Goal: Information Seeking & Learning: Learn about a topic

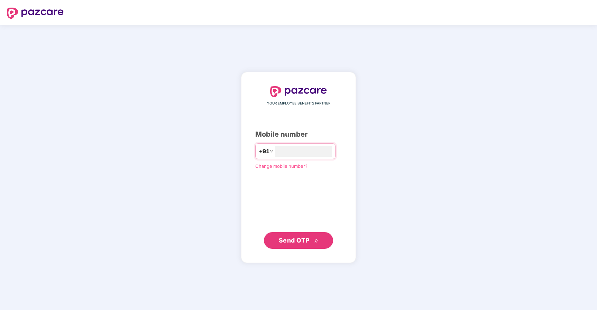
type input "**********"
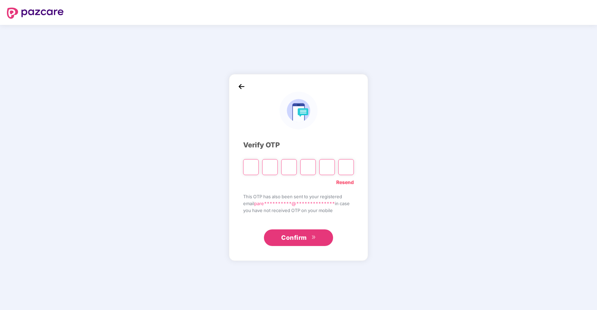
type input "*"
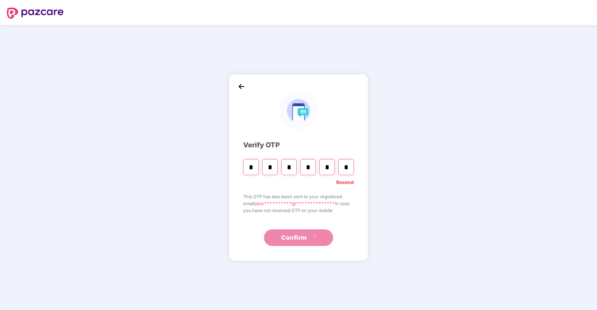
type input "*"
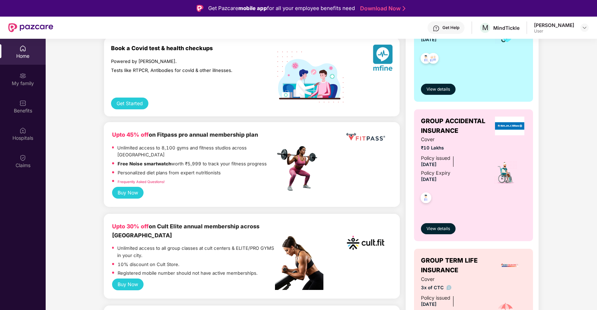
scroll to position [188, 0]
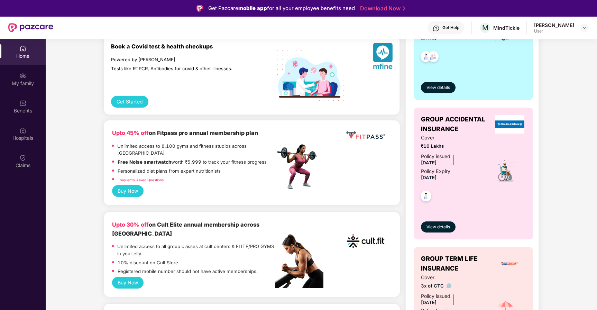
click at [454, 90] on div "View details" at bounding box center [473, 81] width 105 height 23
click at [443, 87] on span "View details" at bounding box center [438, 87] width 24 height 7
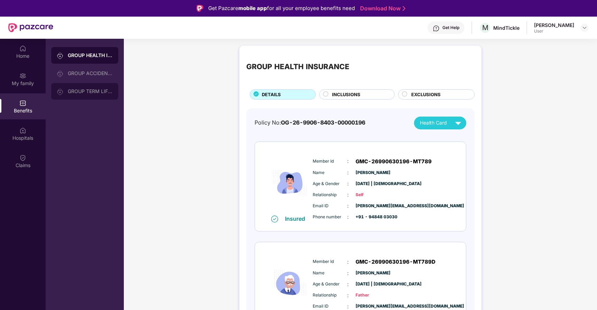
click at [91, 93] on div "GROUP TERM LIFE INSURANCE" at bounding box center [90, 92] width 45 height 6
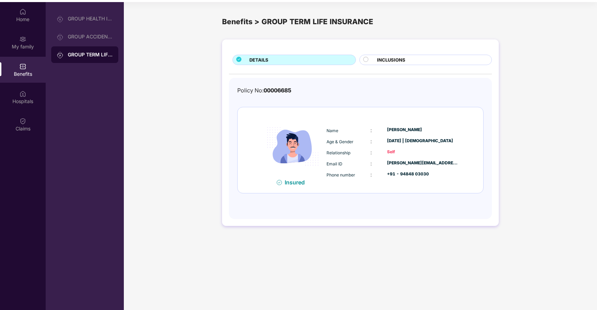
scroll to position [39, 0]
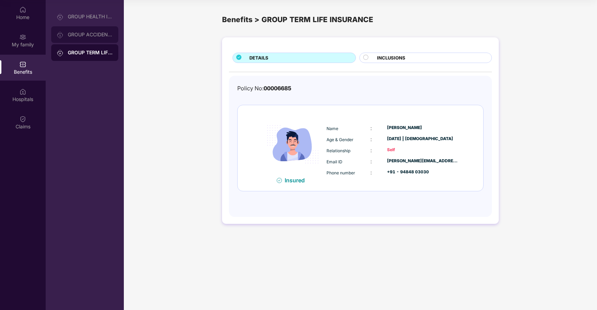
click at [92, 41] on div "GROUP ACCIDENTAL INSURANCE" at bounding box center [84, 34] width 67 height 17
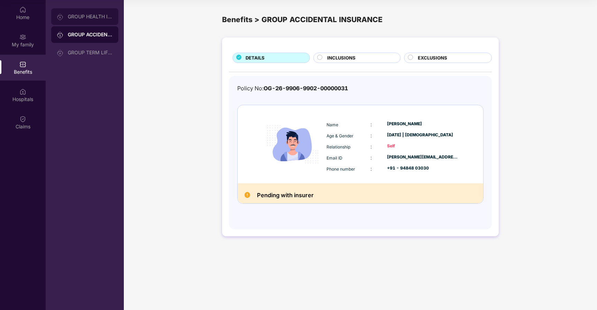
click at [94, 20] on div "GROUP HEALTH INSURANCE" at bounding box center [84, 16] width 67 height 17
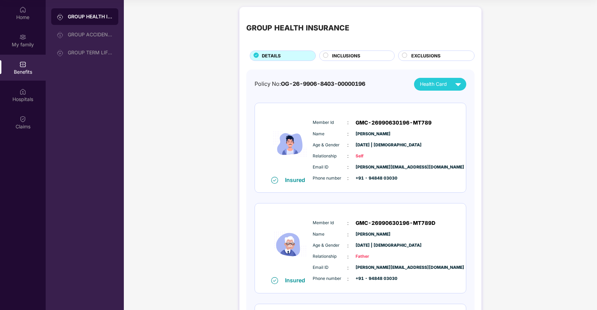
scroll to position [127, 0]
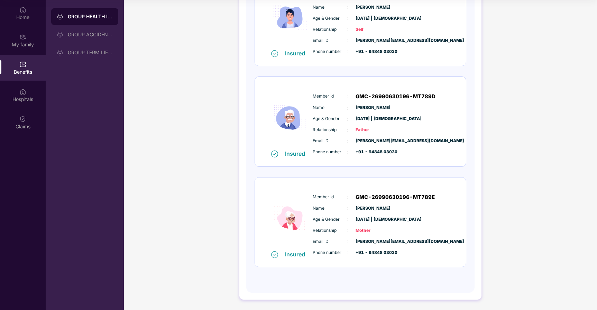
click at [271, 139] on img at bounding box center [290, 117] width 42 height 64
click at [297, 44] on img at bounding box center [290, 17] width 42 height 64
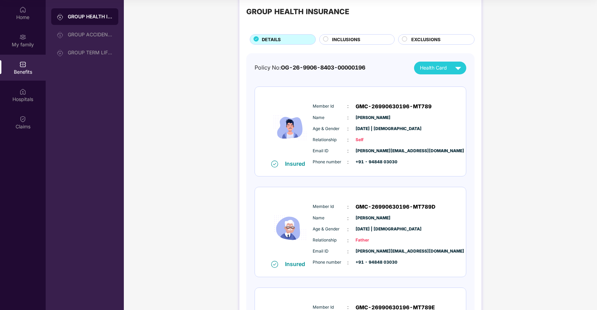
scroll to position [0, 0]
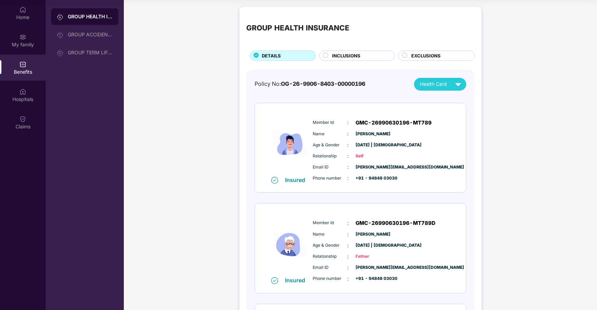
click at [356, 63] on div "GROUP HEALTH INSURANCE DETAILS INCLUSIONS EXCLUSIONS Policy No: OG-26-9906-8403…" at bounding box center [360, 216] width 242 height 419
click at [360, 59] on span "INCLUSIONS" at bounding box center [346, 55] width 28 height 7
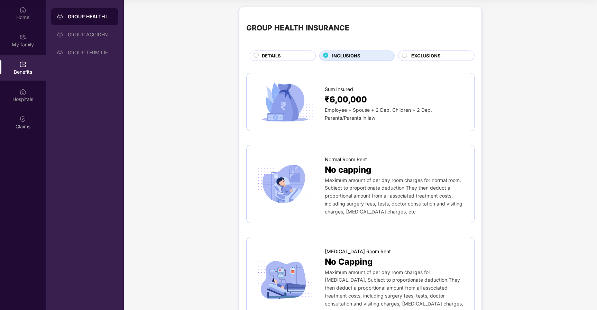
click at [279, 56] on span "DETAILS" at bounding box center [271, 55] width 19 height 7
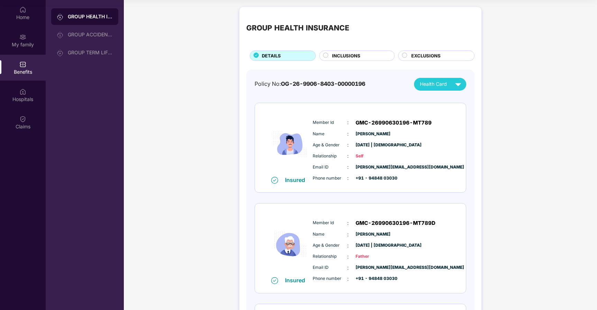
click at [440, 85] on span "Health Card" at bounding box center [433, 84] width 27 height 8
click at [351, 52] on span "INCLUSIONS" at bounding box center [346, 55] width 28 height 7
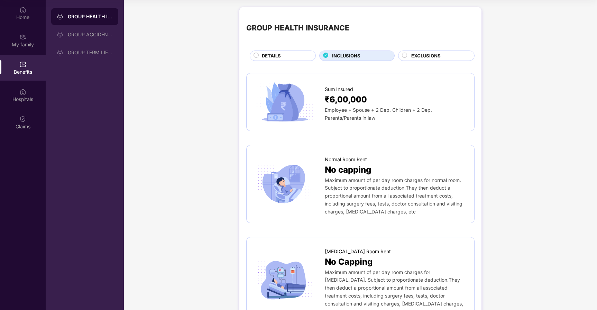
click at [425, 55] on span "EXCLUSIONS" at bounding box center [425, 55] width 29 height 7
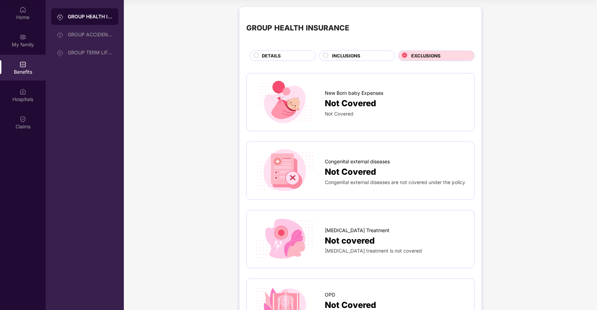
click at [268, 52] on div "DETAILS" at bounding box center [283, 55] width 66 height 10
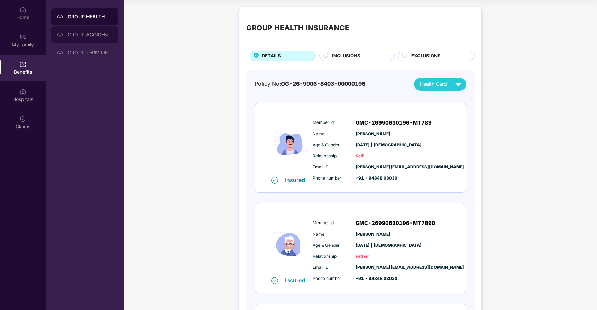
click at [79, 31] on div "GROUP ACCIDENTAL INSURANCE" at bounding box center [84, 34] width 67 height 17
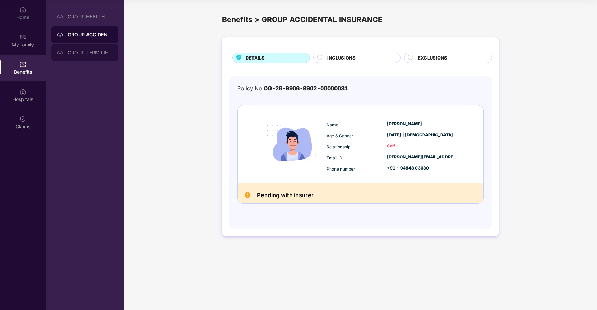
click at [103, 52] on div "GROUP TERM LIFE INSURANCE" at bounding box center [90, 53] width 45 height 6
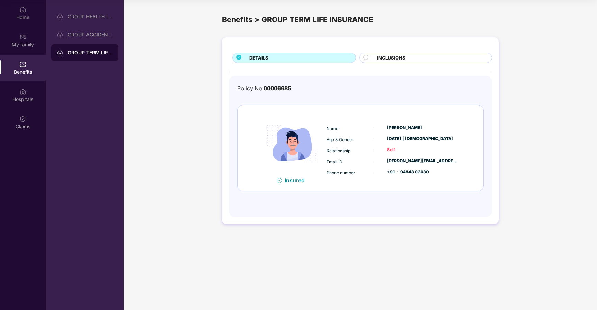
click at [413, 63] on div "DETAILS INCLUSIONS Policy No: 00006685 Insured Name : [PERSON_NAME] Age & Gende…" at bounding box center [360, 130] width 277 height 186
click at [402, 57] on span "INCLUSIONS" at bounding box center [391, 57] width 28 height 7
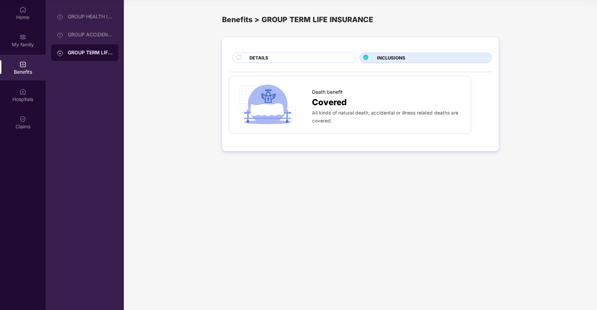
click at [267, 51] on div "DETAILS INCLUSIONS Death benefit Covered All kinds of natural death, accidental…" at bounding box center [360, 94] width 277 height 114
click at [266, 55] on span "DETAILS" at bounding box center [258, 57] width 19 height 7
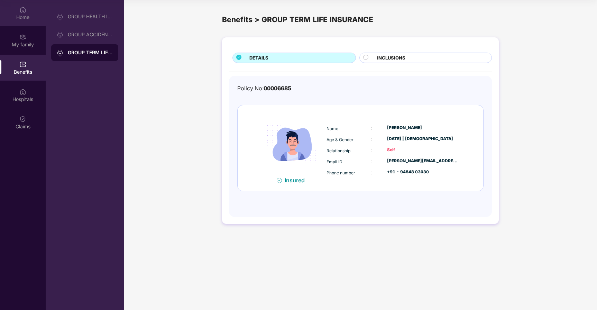
click at [27, 12] on div "Home" at bounding box center [23, 13] width 46 height 26
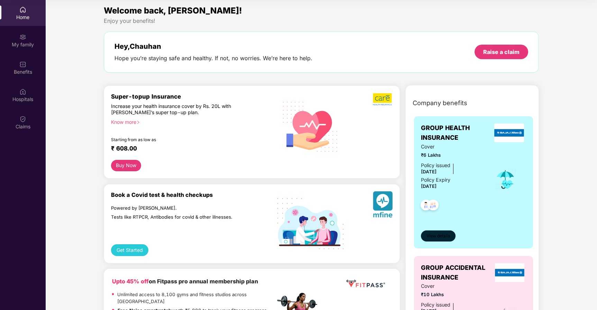
scroll to position [9, 0]
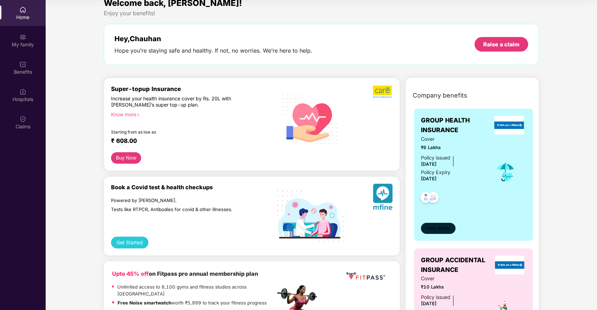
click at [439, 223] on button "View details" at bounding box center [438, 228] width 35 height 11
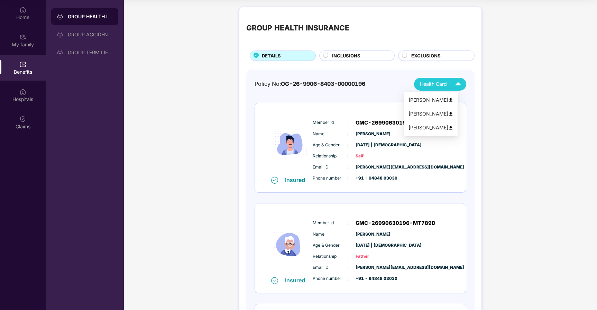
click at [434, 82] on span "Health Card" at bounding box center [433, 84] width 27 height 8
click at [323, 106] on div "Insured Member Id : GMC-26990630196-MT789 Name : [PERSON_NAME] Age & Gender : […" at bounding box center [360, 148] width 211 height 90
click at [346, 49] on div "GROUP HEALTH INSURANCE DETAILS INCLUSIONS EXCLUSIONS" at bounding box center [360, 37] width 228 height 47
click at [346, 63] on div "GROUP HEALTH INSURANCE DETAILS INCLUSIONS EXCLUSIONS Policy No: OG-26-9906-8403…" at bounding box center [360, 216] width 242 height 419
click at [349, 57] on span "INCLUSIONS" at bounding box center [346, 55] width 28 height 7
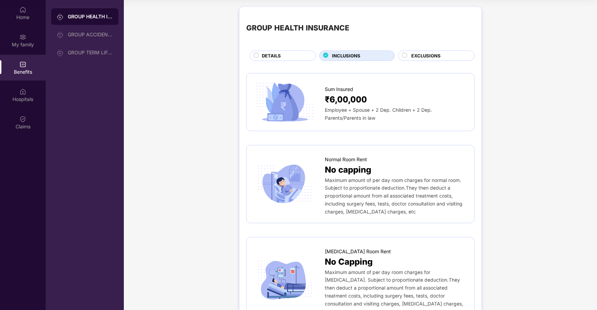
click at [441, 43] on div "GROUP HEALTH INSURANCE DETAILS INCLUSIONS EXCLUSIONS" at bounding box center [360, 37] width 228 height 47
click at [440, 55] on div "EXCLUSIONS" at bounding box center [439, 56] width 63 height 8
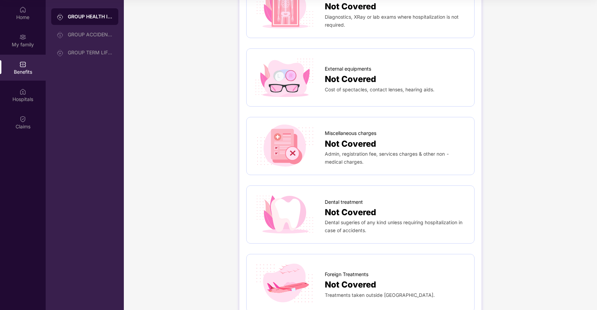
scroll to position [324, 0]
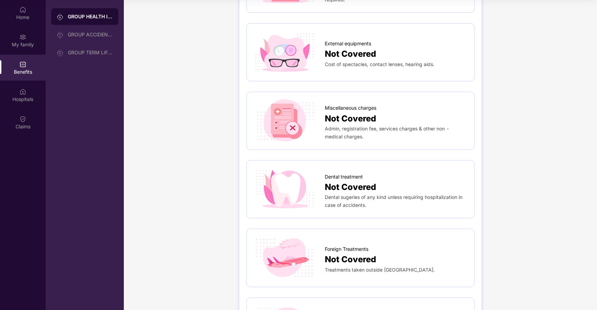
click at [386, 117] on div "Not Covered" at bounding box center [396, 118] width 142 height 13
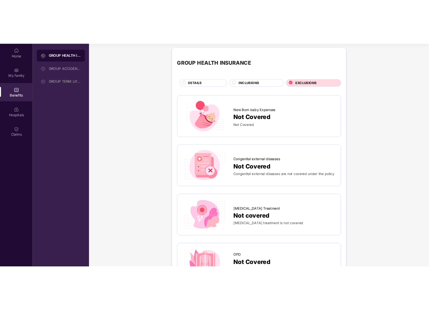
scroll to position [0, 0]
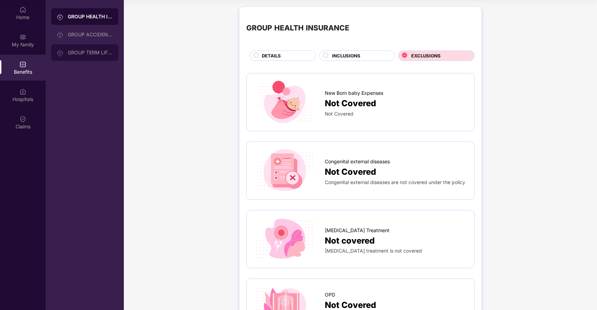
click at [75, 55] on div "GROUP TERM LIFE INSURANCE" at bounding box center [84, 52] width 67 height 17
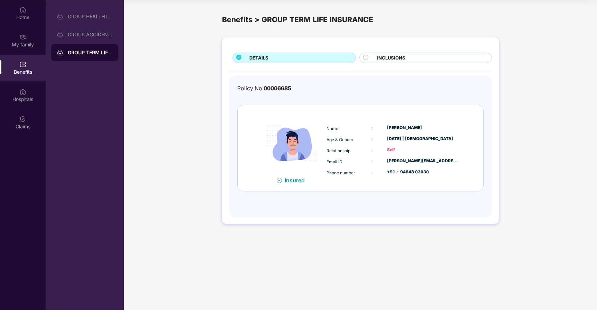
click at [296, 169] on img at bounding box center [293, 144] width 64 height 64
click at [371, 59] on div at bounding box center [368, 58] width 10 height 7
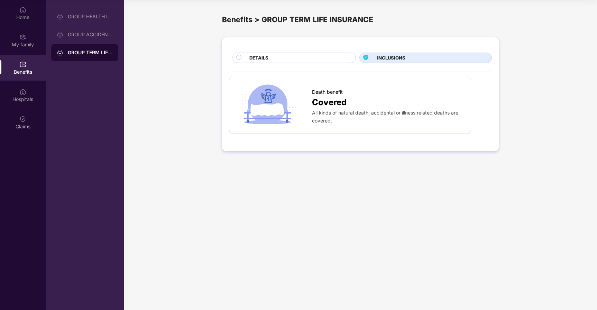
click at [305, 62] on div "DETAILS" at bounding box center [299, 58] width 106 height 8
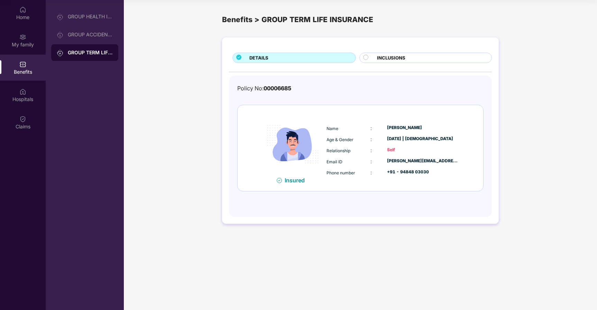
click at [391, 59] on span "INCLUSIONS" at bounding box center [391, 57] width 28 height 7
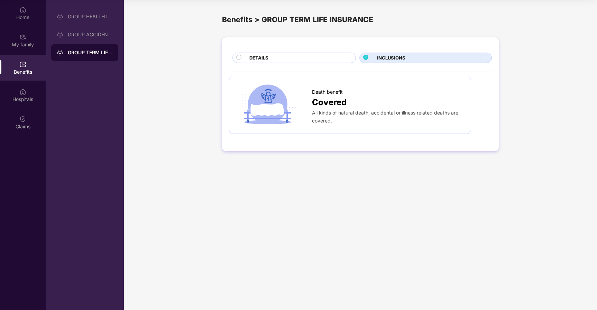
click at [322, 55] on div "DETAILS" at bounding box center [299, 58] width 106 height 8
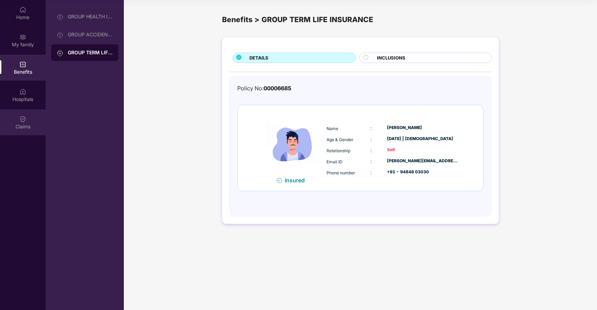
click at [18, 134] on div "Claims" at bounding box center [23, 122] width 46 height 26
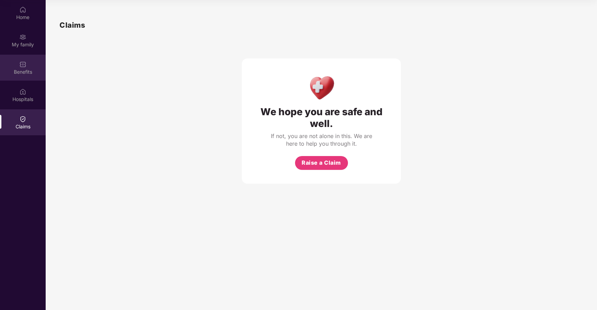
click at [18, 72] on div "Benefits" at bounding box center [23, 71] width 46 height 7
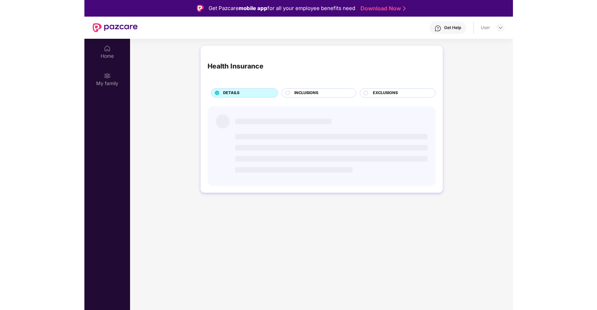
scroll to position [39, 0]
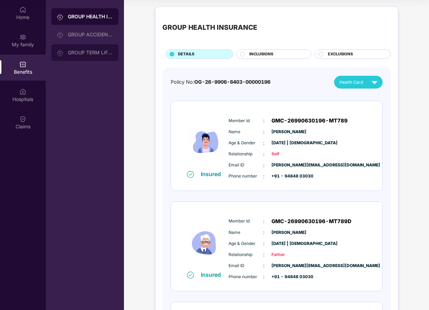
click at [96, 50] on div "GROUP TERM LIFE INSURANCE" at bounding box center [90, 53] width 45 height 6
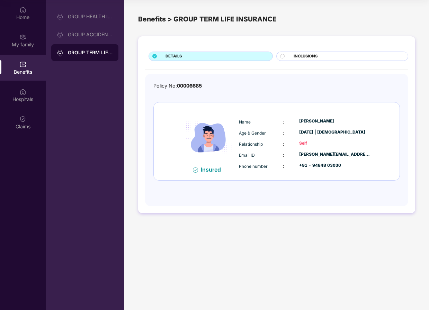
click at [325, 60] on div "INCLUSIONS" at bounding box center [347, 56] width 114 height 7
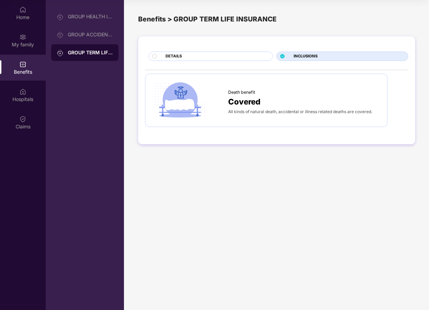
click at [248, 116] on div "Death benefit Covered All kinds of natural death, accidental or illness related…" at bounding box center [266, 100] width 228 height 39
click at [188, 64] on div "DETAILS INCLUSIONS Death benefit Covered All kinds of natural death, accidental…" at bounding box center [276, 90] width 277 height 108
click at [189, 62] on div "DETAILS INCLUSIONS Death benefit Covered All kinds of natural death, accidental…" at bounding box center [276, 90] width 277 height 108
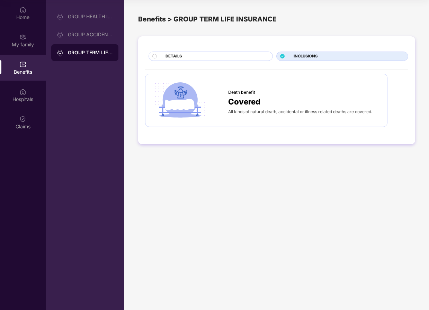
click at [191, 57] on div "DETAILS" at bounding box center [215, 56] width 107 height 7
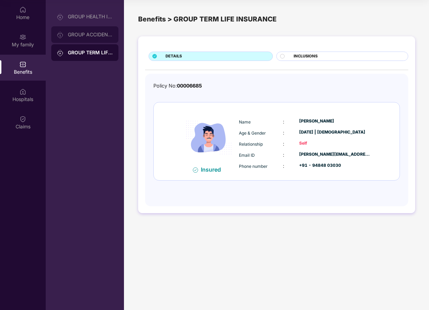
click at [68, 38] on div "GROUP ACCIDENTAL INSURANCE" at bounding box center [84, 34] width 67 height 17
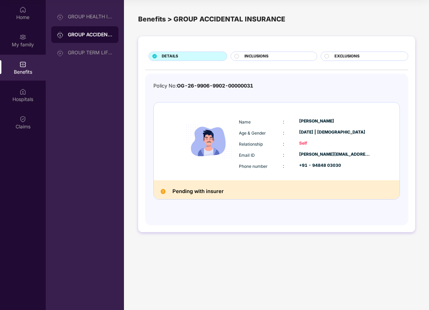
click at [198, 196] on div "Pending with insurer" at bounding box center [277, 189] width 246 height 19
click at [274, 53] on div "INCLUSIONS" at bounding box center [273, 56] width 86 height 9
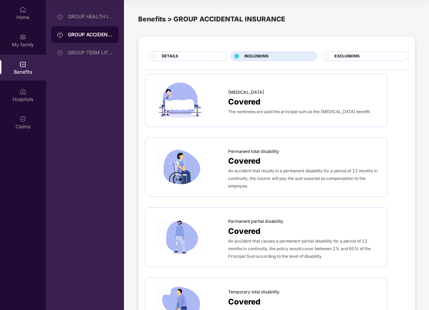
click at [341, 57] on span "EXCLUSIONS" at bounding box center [346, 56] width 25 height 6
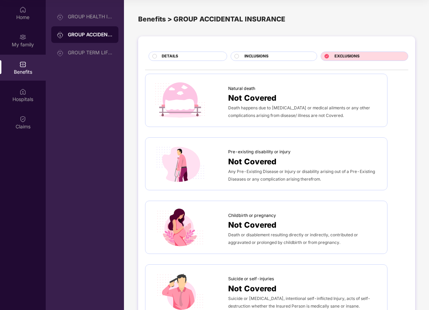
click at [243, 122] on div "Natural death Not Covered Death happens due to natural causes or medical ailmen…" at bounding box center [266, 100] width 242 height 53
click at [262, 59] on span "INCLUSIONS" at bounding box center [256, 56] width 24 height 6
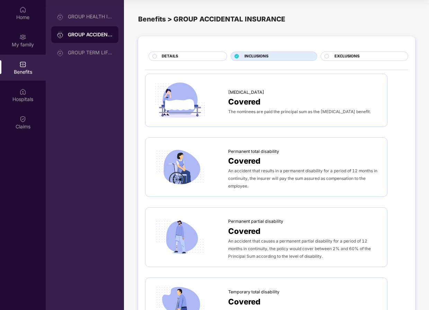
click at [200, 57] on div "DETAILS" at bounding box center [190, 56] width 65 height 7
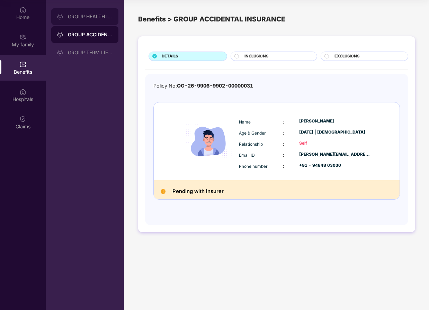
click at [87, 20] on div "GROUP HEALTH INSURANCE" at bounding box center [84, 16] width 67 height 17
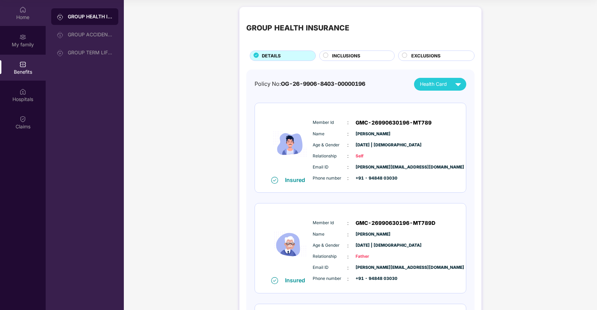
click at [27, 24] on div "Home" at bounding box center [23, 13] width 46 height 26
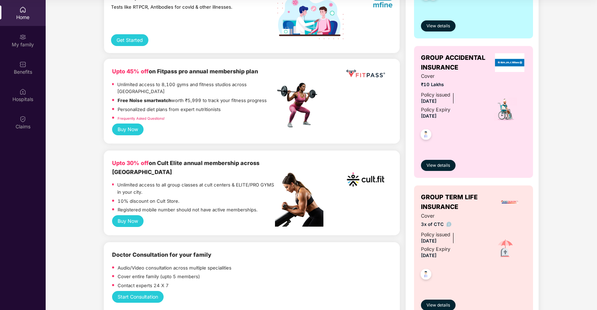
scroll to position [258, 0]
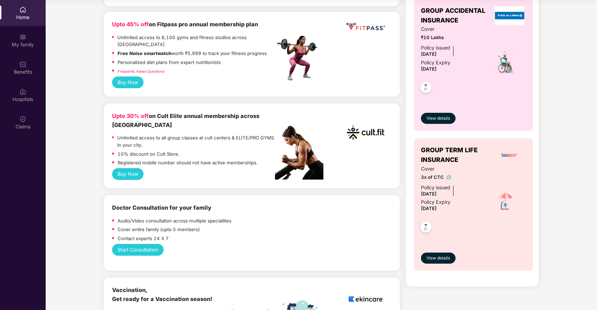
click at [428, 206] on span "[DATE]" at bounding box center [429, 208] width 16 height 6
drag, startPoint x: 435, startPoint y: 206, endPoint x: 435, endPoint y: 192, distance: 14.9
click at [428, 192] on div "Policy issued 15 Jan 2025 Policy Expiry 14 Jan 2026" at bounding box center [453, 198] width 64 height 29
click at [428, 192] on span "[DATE]" at bounding box center [429, 194] width 16 height 6
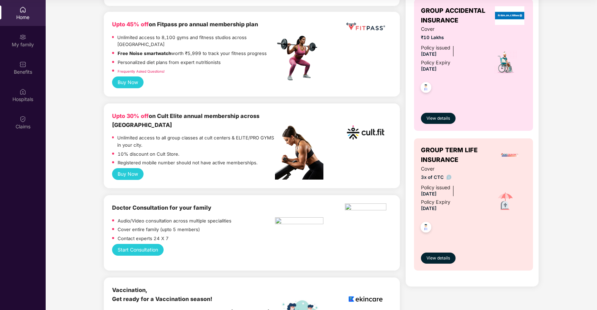
click at [423, 225] on img at bounding box center [425, 228] width 17 height 17
click at [428, 201] on img at bounding box center [505, 202] width 24 height 24
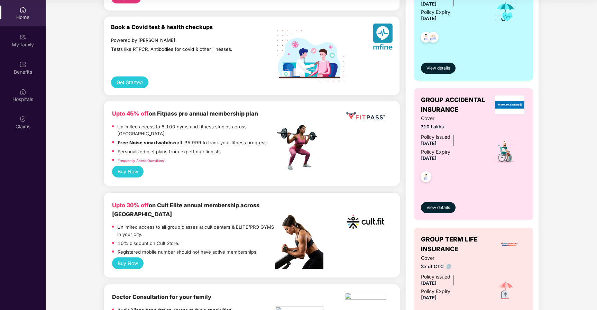
scroll to position [278, 0]
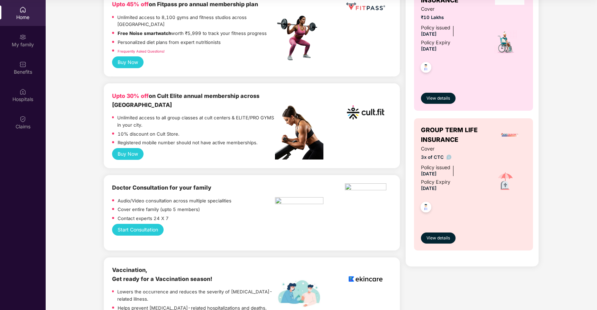
click at [428, 246] on div "GROUP TERM LIFE INSURANCE Cover 3x of CTC Policy issued 15 Jan 2025 Policy Expi…" at bounding box center [473, 184] width 119 height 132
click at [428, 240] on span "View details" at bounding box center [438, 238] width 24 height 7
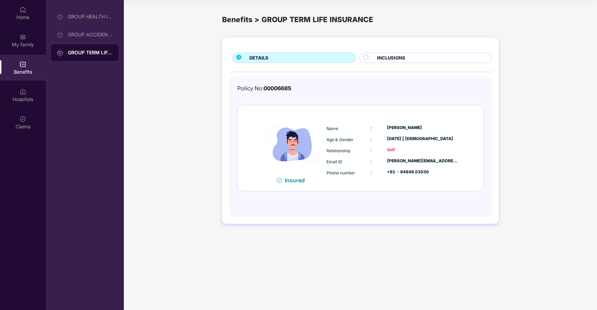
click at [389, 58] on span "INCLUSIONS" at bounding box center [391, 57] width 28 height 7
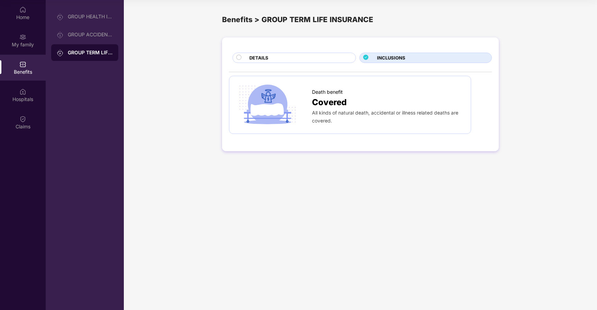
click at [339, 57] on div "DETAILS" at bounding box center [299, 58] width 106 height 8
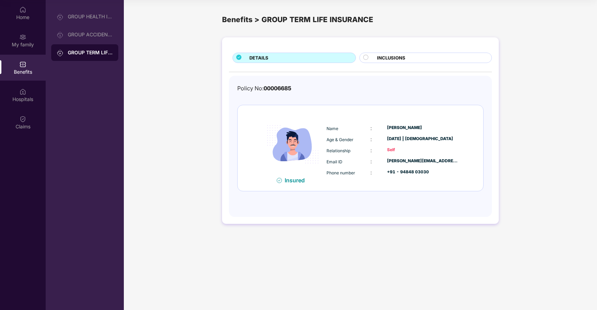
click at [330, 135] on div "Name : Chauhan Pareshkumar Age & Gender : 25 Oct 2000 | Male Relationship : Sel…" at bounding box center [392, 150] width 135 height 59
drag, startPoint x: 330, startPoint y: 135, endPoint x: 329, endPoint y: 213, distance: 78.5
click at [329, 213] on div "Policy No: 00006685 Insured Name : Chauhan Pareshkumar Age & Gender : 25 Oct 20…" at bounding box center [360, 146] width 263 height 141
click at [21, 8] on img at bounding box center [22, 9] width 7 height 7
